Goal: Task Accomplishment & Management: Use online tool/utility

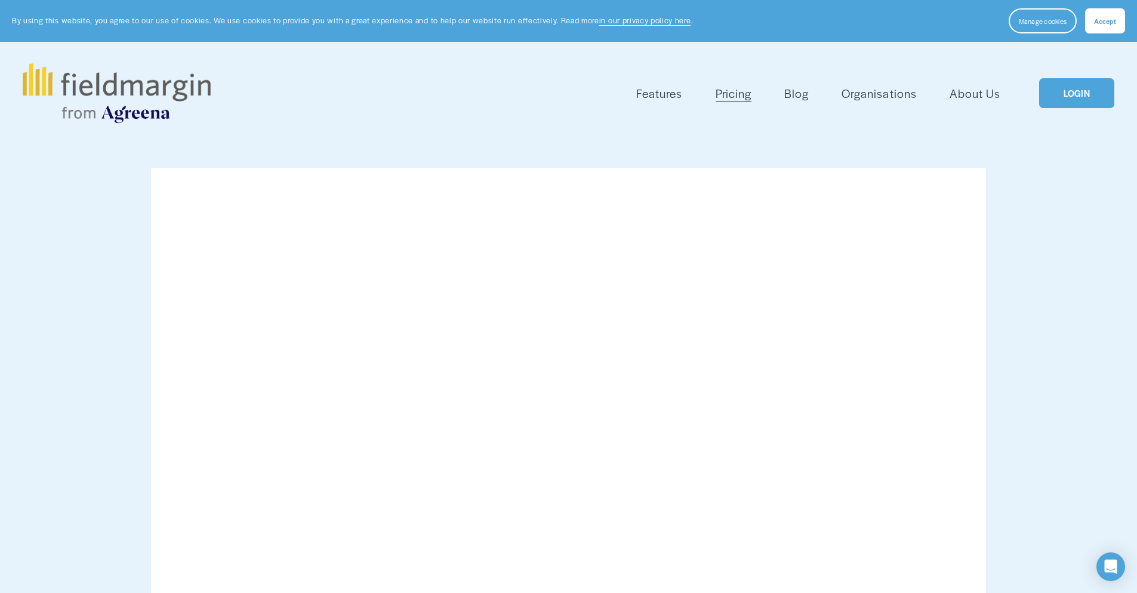
click at [1098, 88] on link "LOGIN" at bounding box center [1076, 93] width 75 height 30
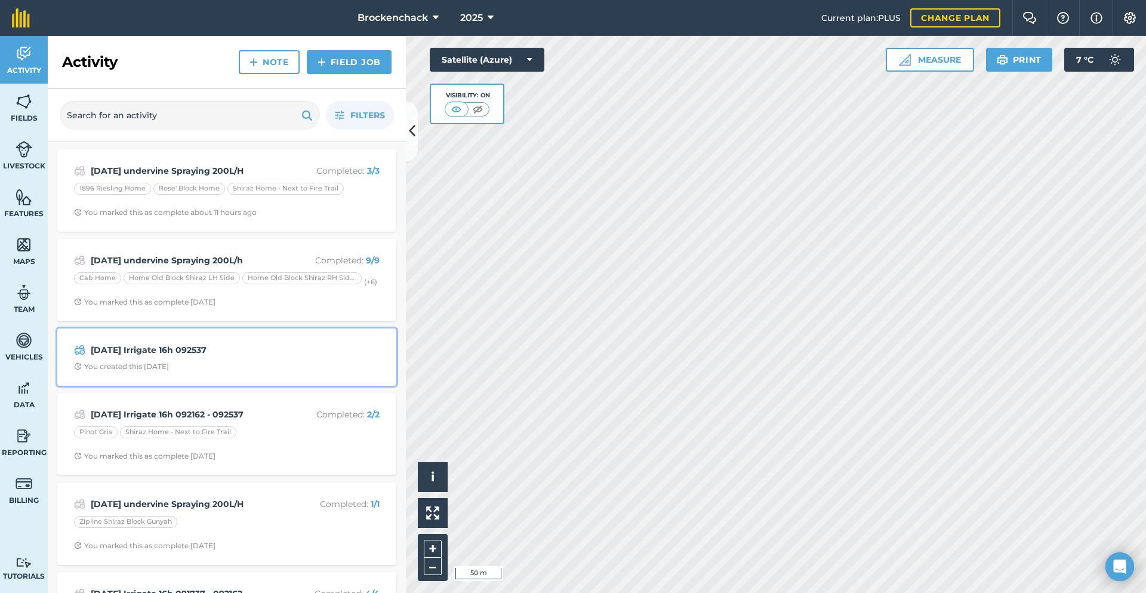
click at [246, 366] on span "You created this 3 days ago" at bounding box center [227, 367] width 306 height 10
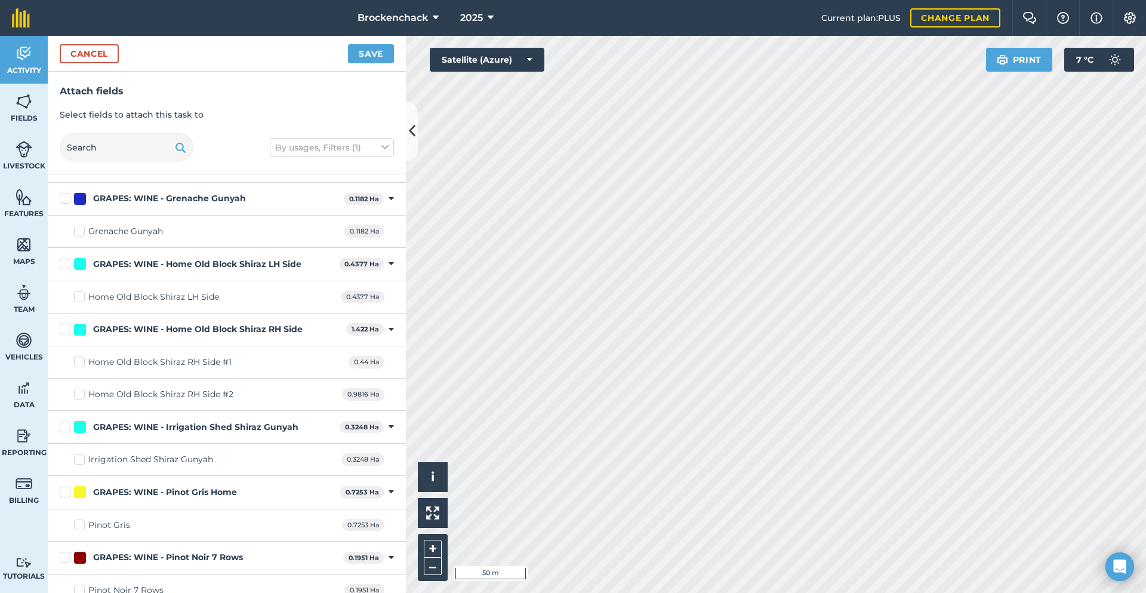
scroll to position [477, 0]
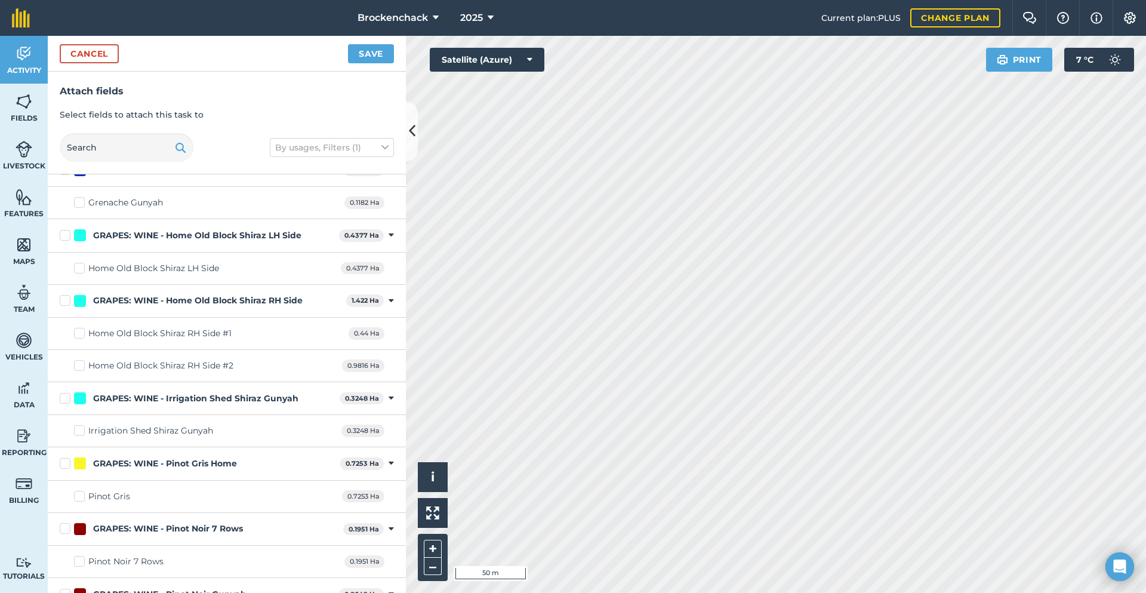
checkbox input "true"
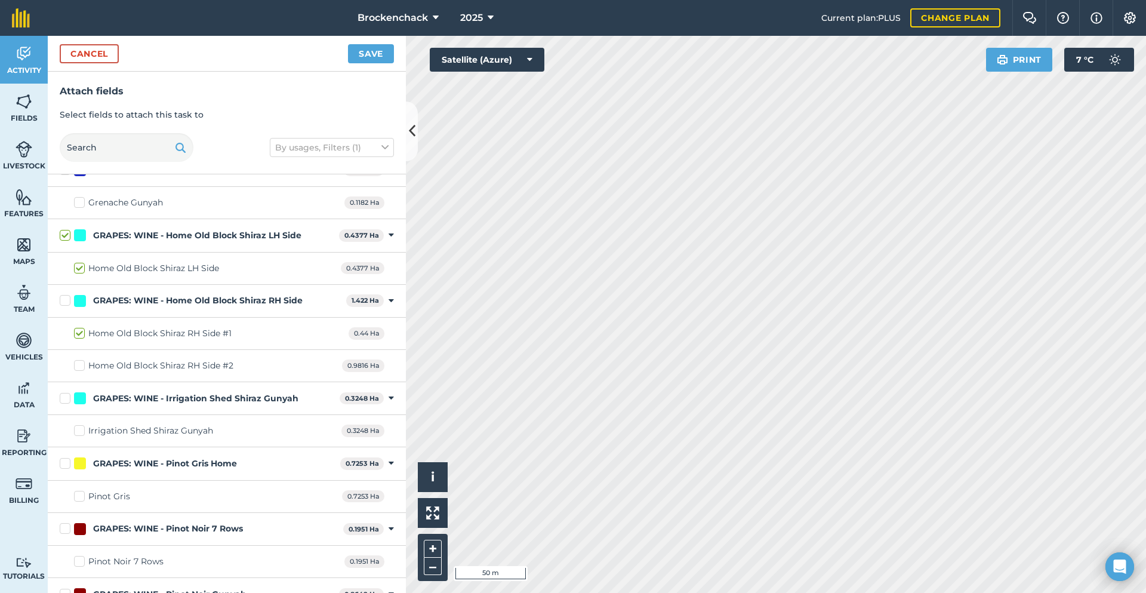
checkbox input "true"
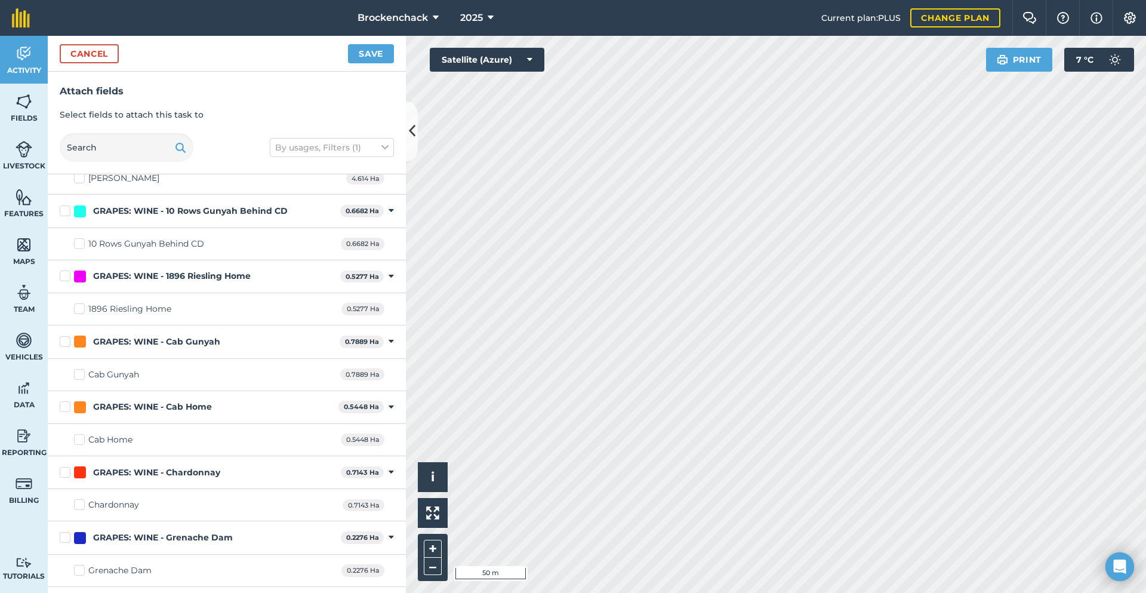
scroll to position [0, 0]
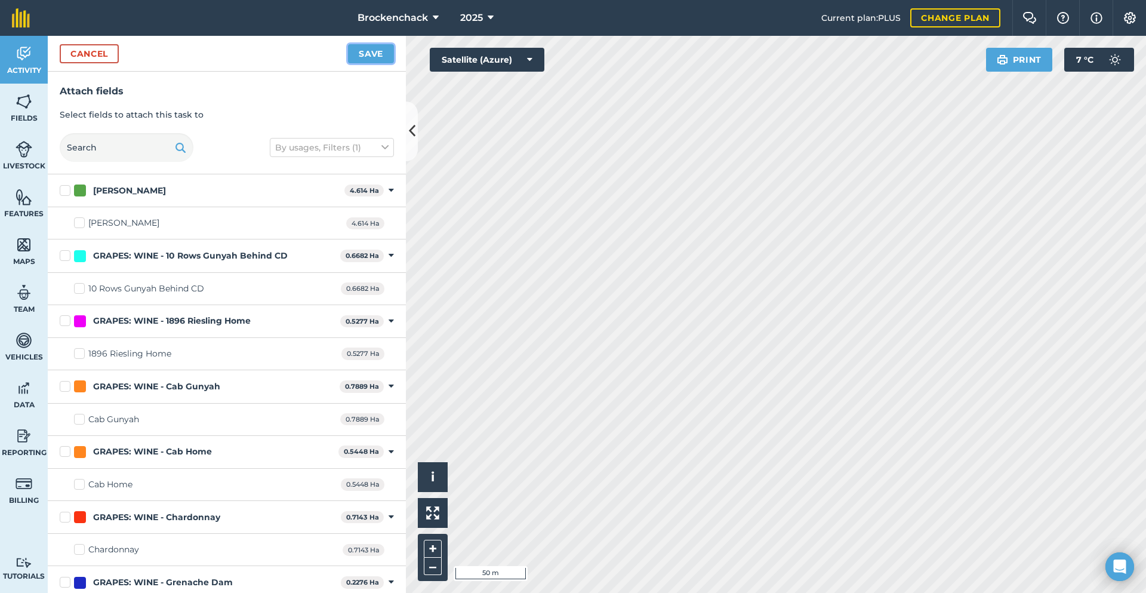
click at [356, 47] on button "Save" at bounding box center [371, 53] width 46 height 19
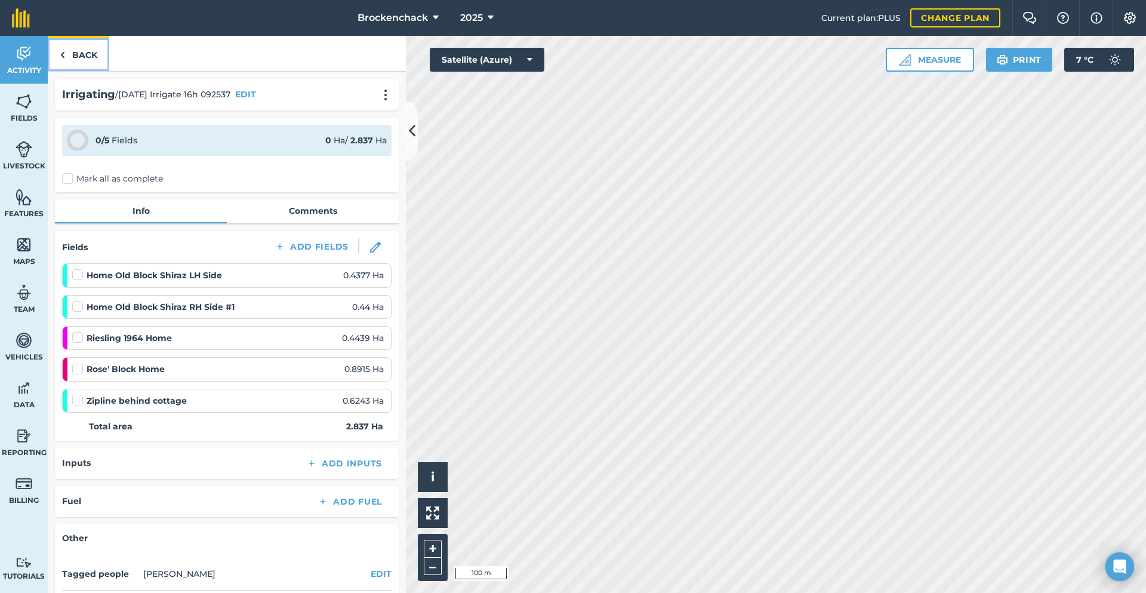
click at [80, 58] on link "Back" at bounding box center [78, 53] width 61 height 35
